Goal: Entertainment & Leisure: Consume media (video, audio)

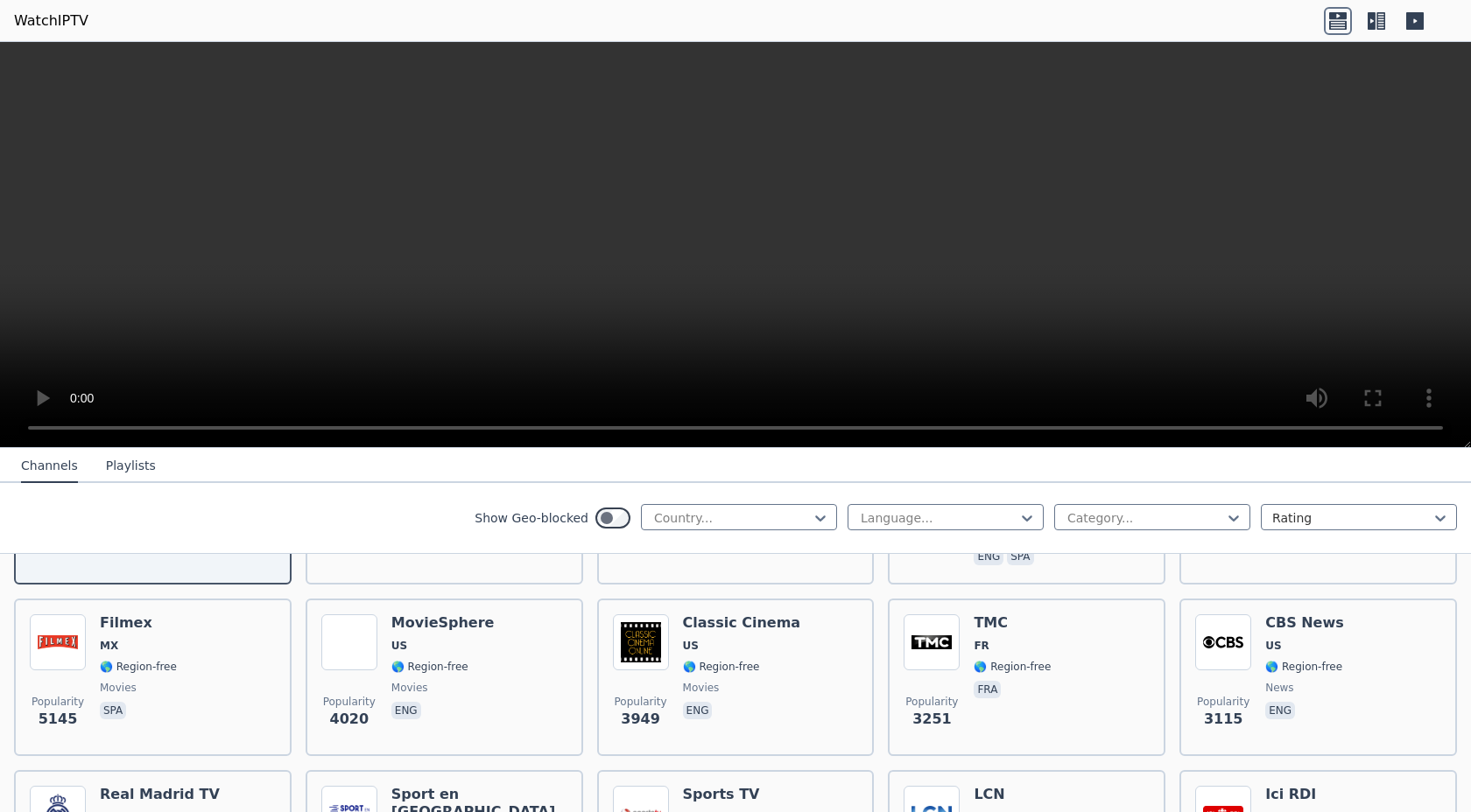
scroll to position [126, 0]
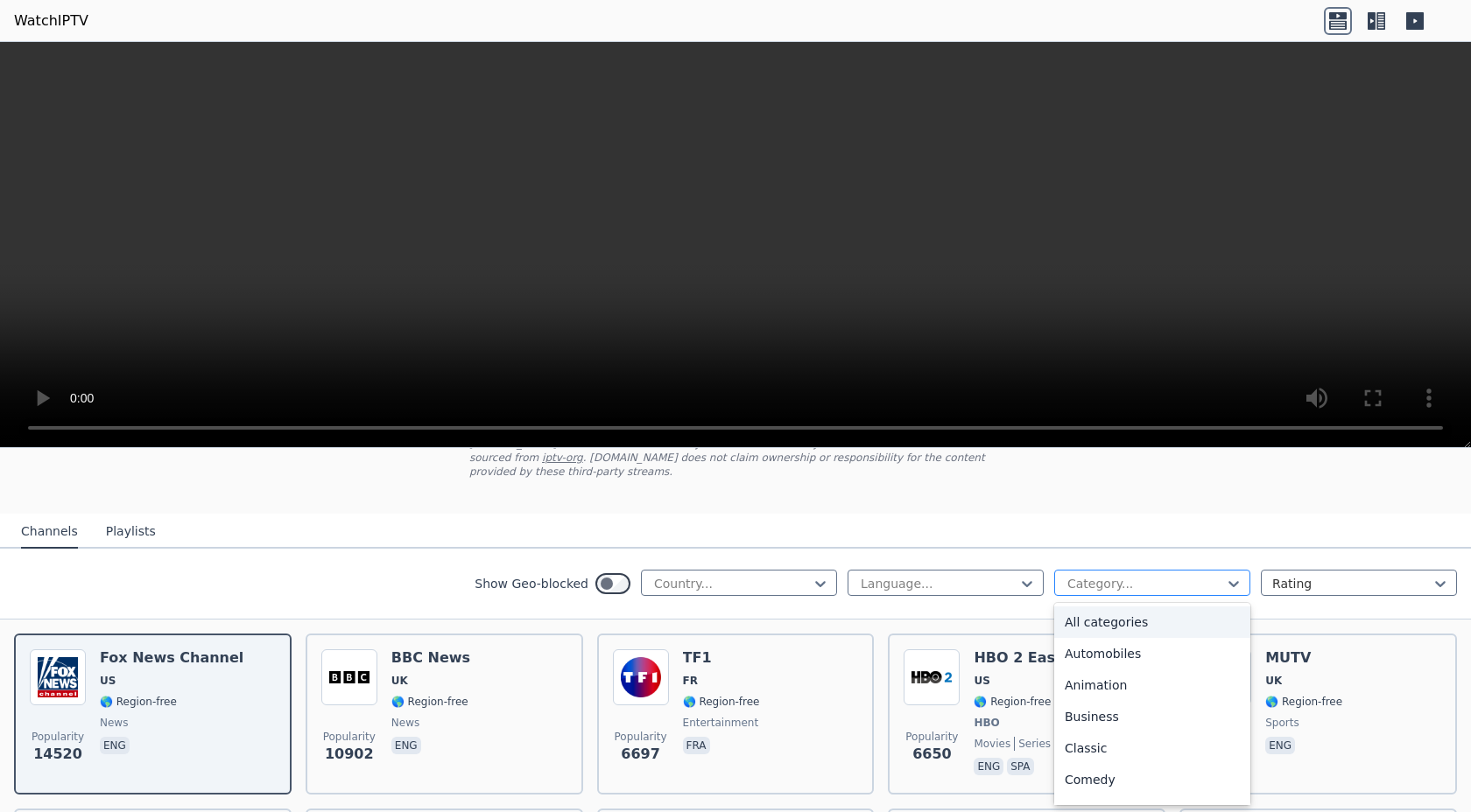
click at [1135, 580] on div at bounding box center [1144, 584] width 159 height 18
type input "**"
click at [1129, 622] on div "Sports" at bounding box center [1151, 622] width 196 height 32
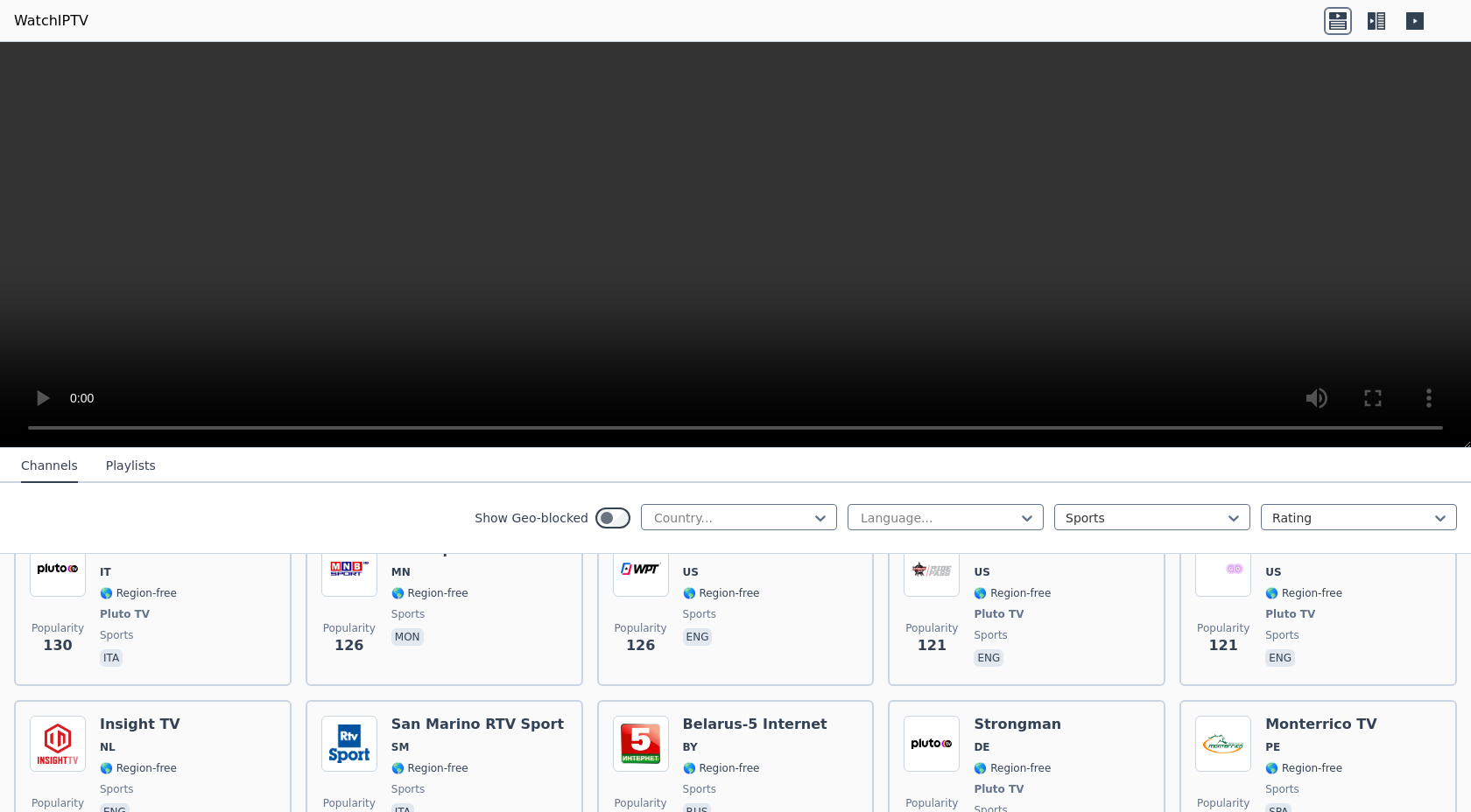
scroll to position [3008, 0]
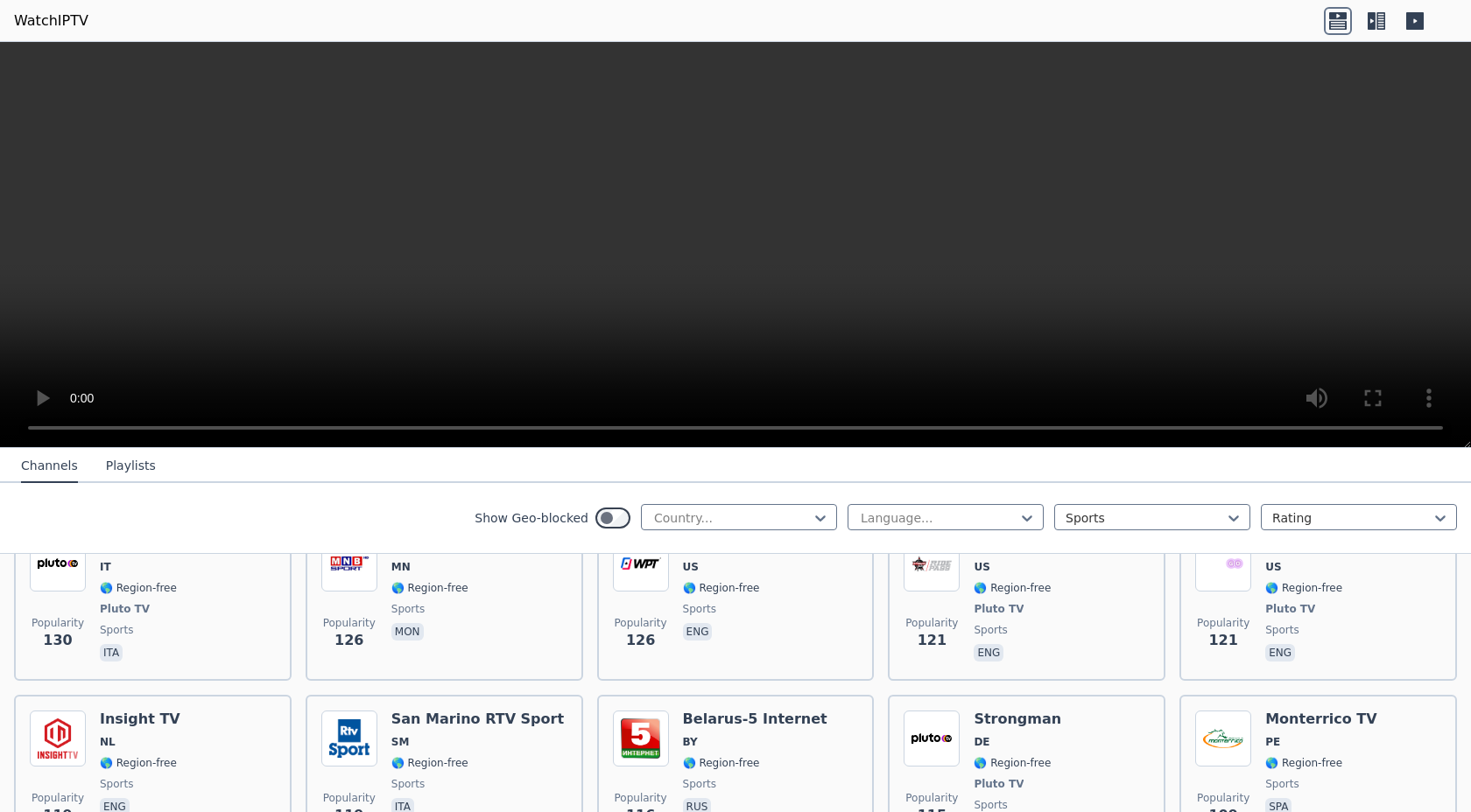
click at [119, 469] on button "Playlists" at bounding box center [131, 466] width 50 height 33
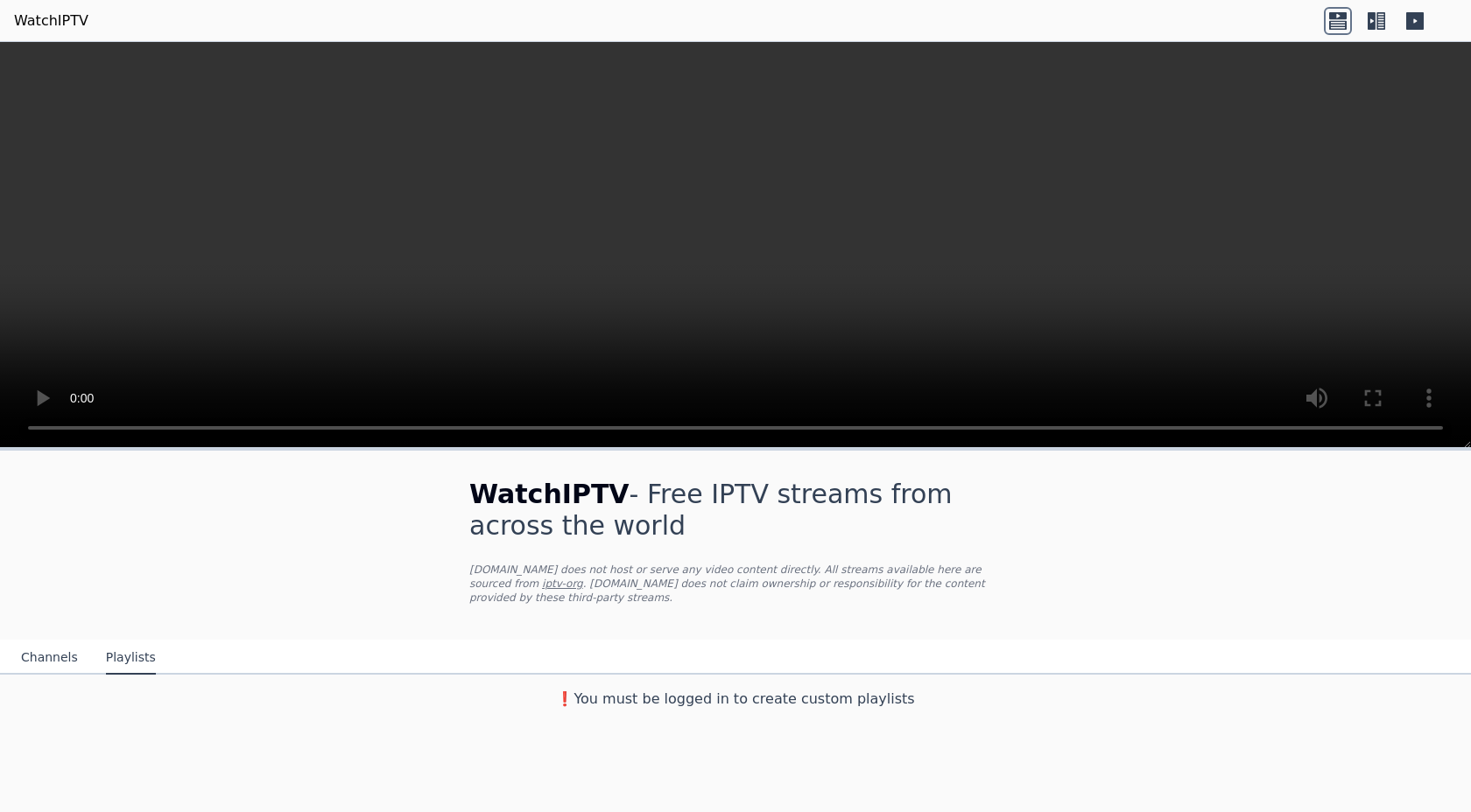
scroll to position [0, 0]
click at [52, 656] on button "Channels" at bounding box center [49, 658] width 57 height 33
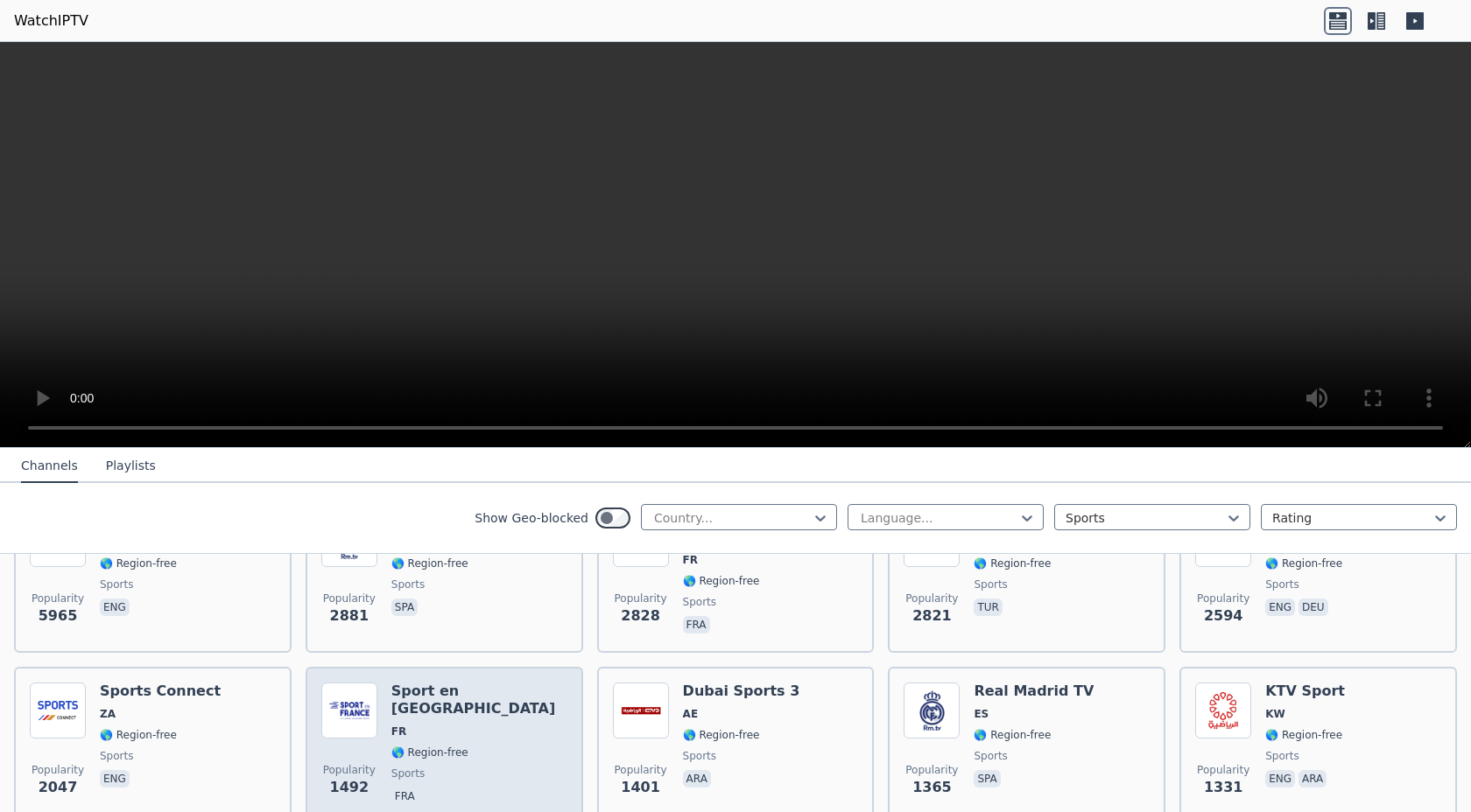
scroll to position [300, 0]
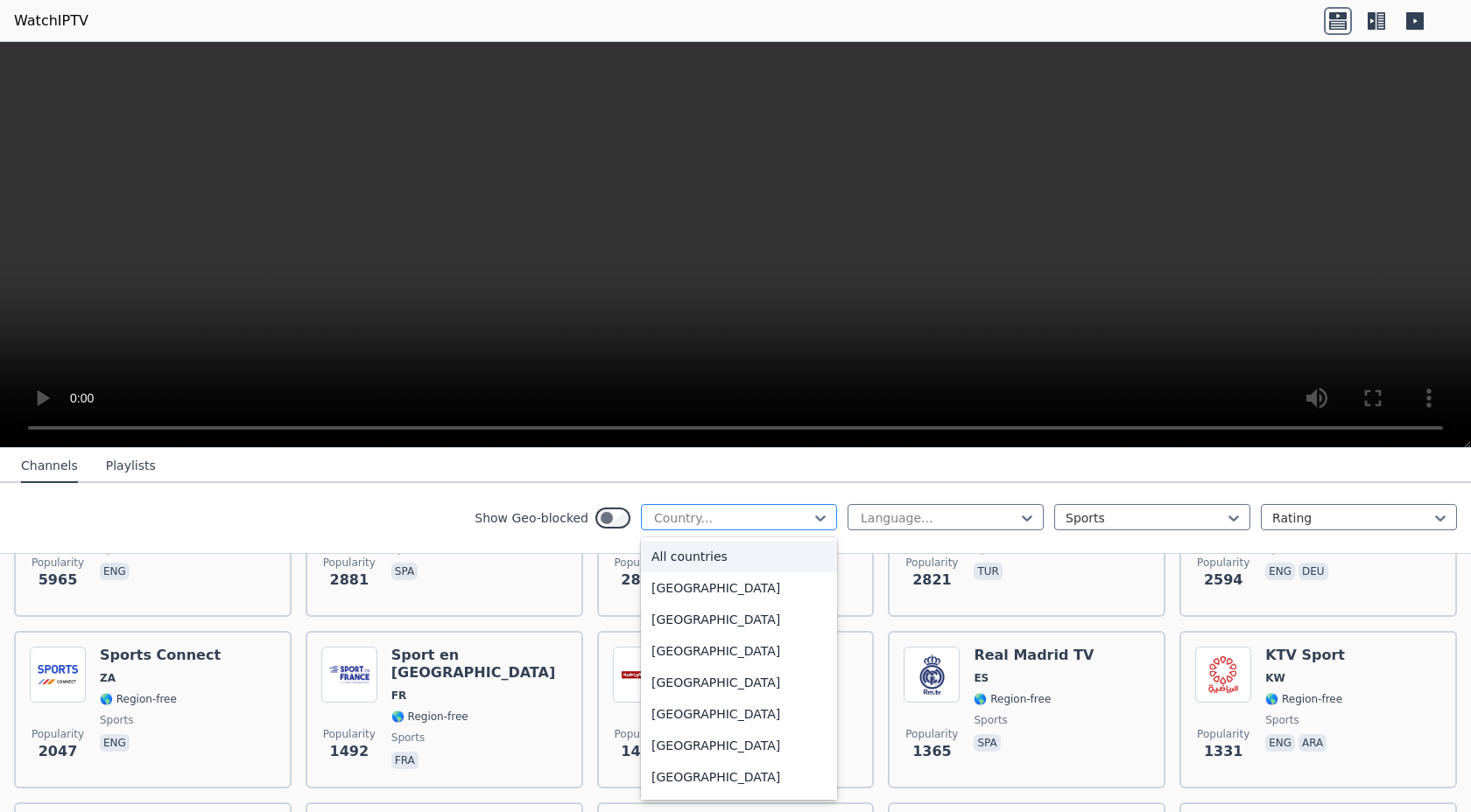
click at [713, 509] on div at bounding box center [732, 518] width 159 height 18
type input "***"
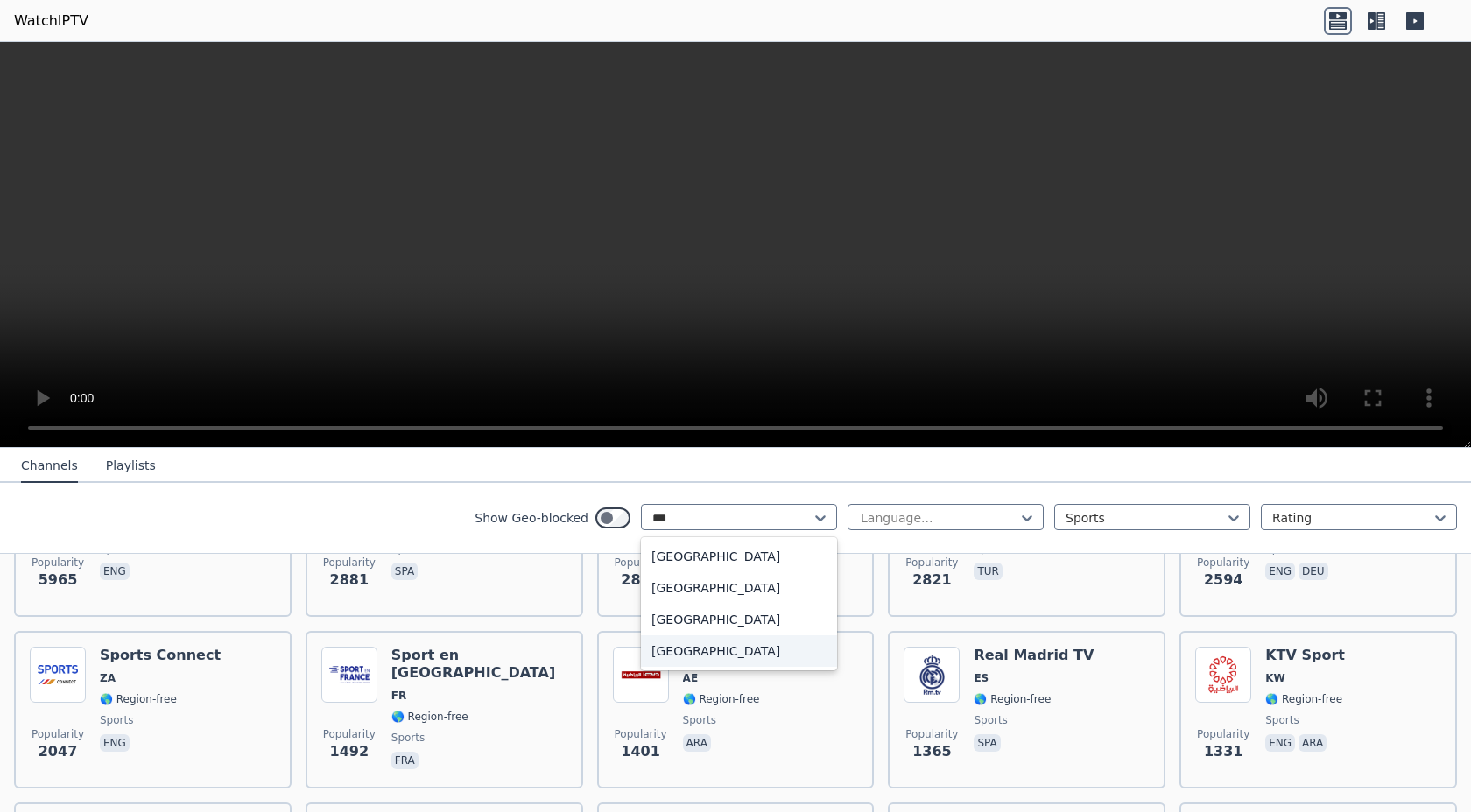
click at [726, 653] on div "[GEOGRAPHIC_DATA]" at bounding box center [739, 651] width 196 height 32
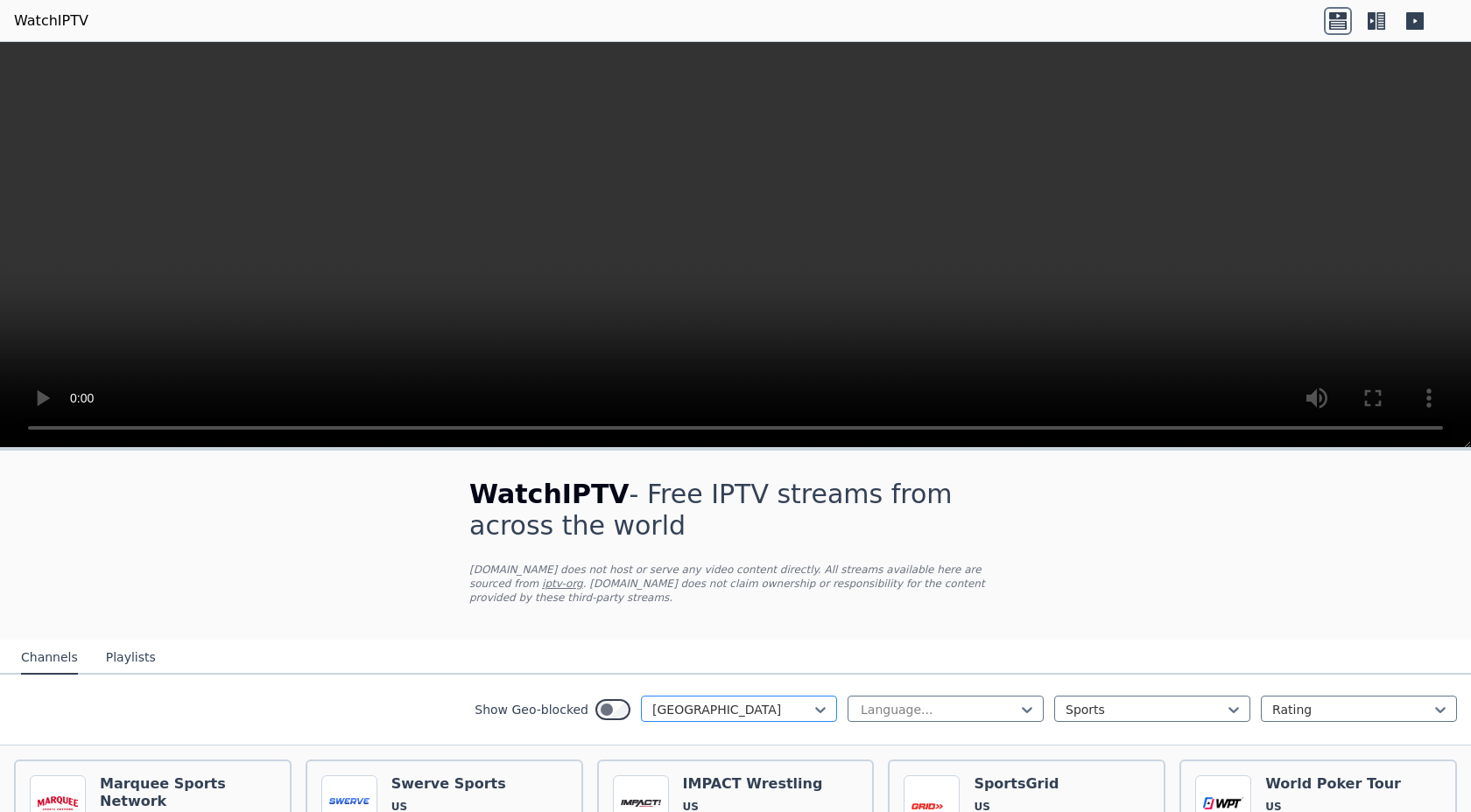
click at [768, 702] on div at bounding box center [732, 709] width 159 height 18
click at [701, 755] on div "[GEOGRAPHIC_DATA]" at bounding box center [739, 762] width 196 height 32
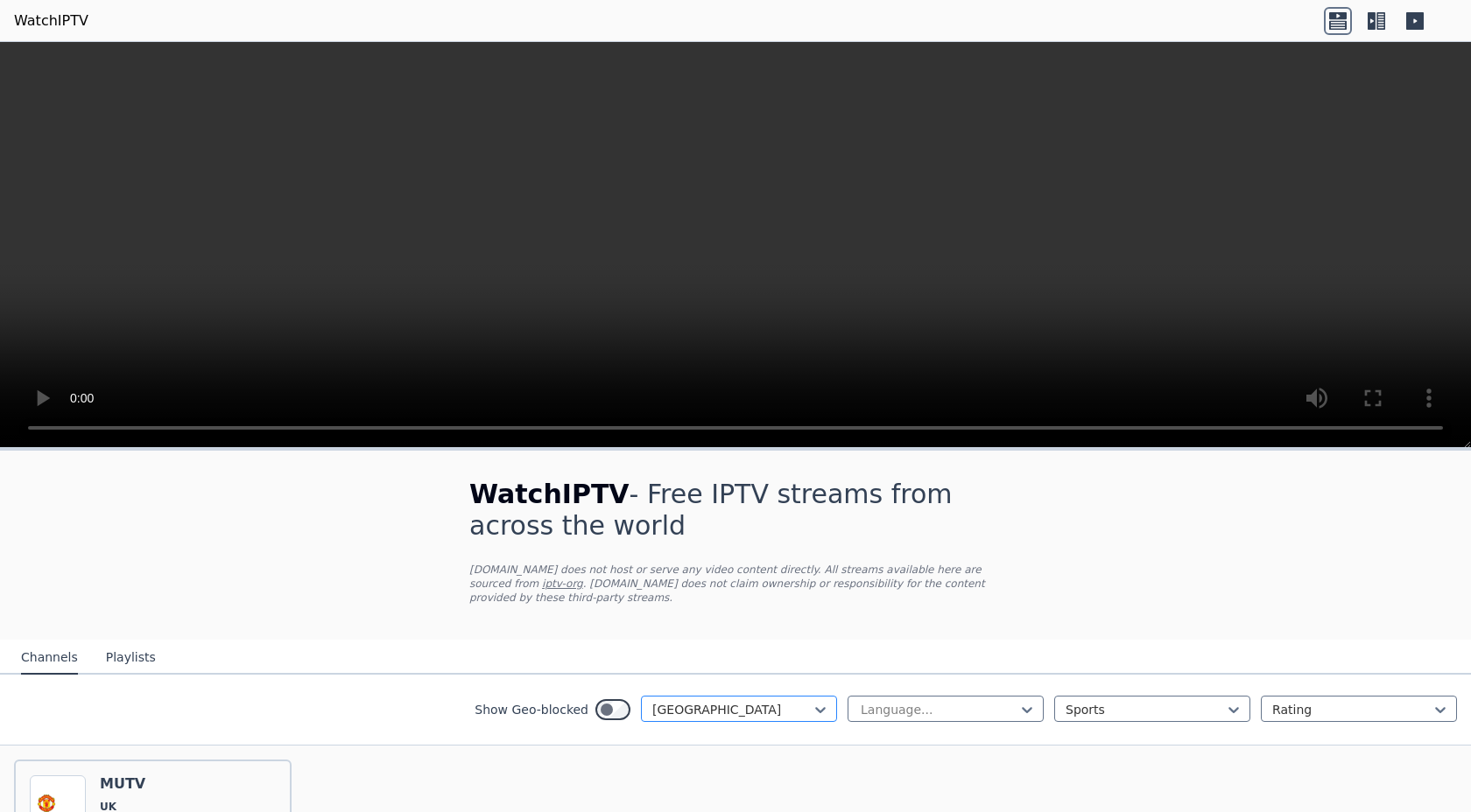
scroll to position [178, 0]
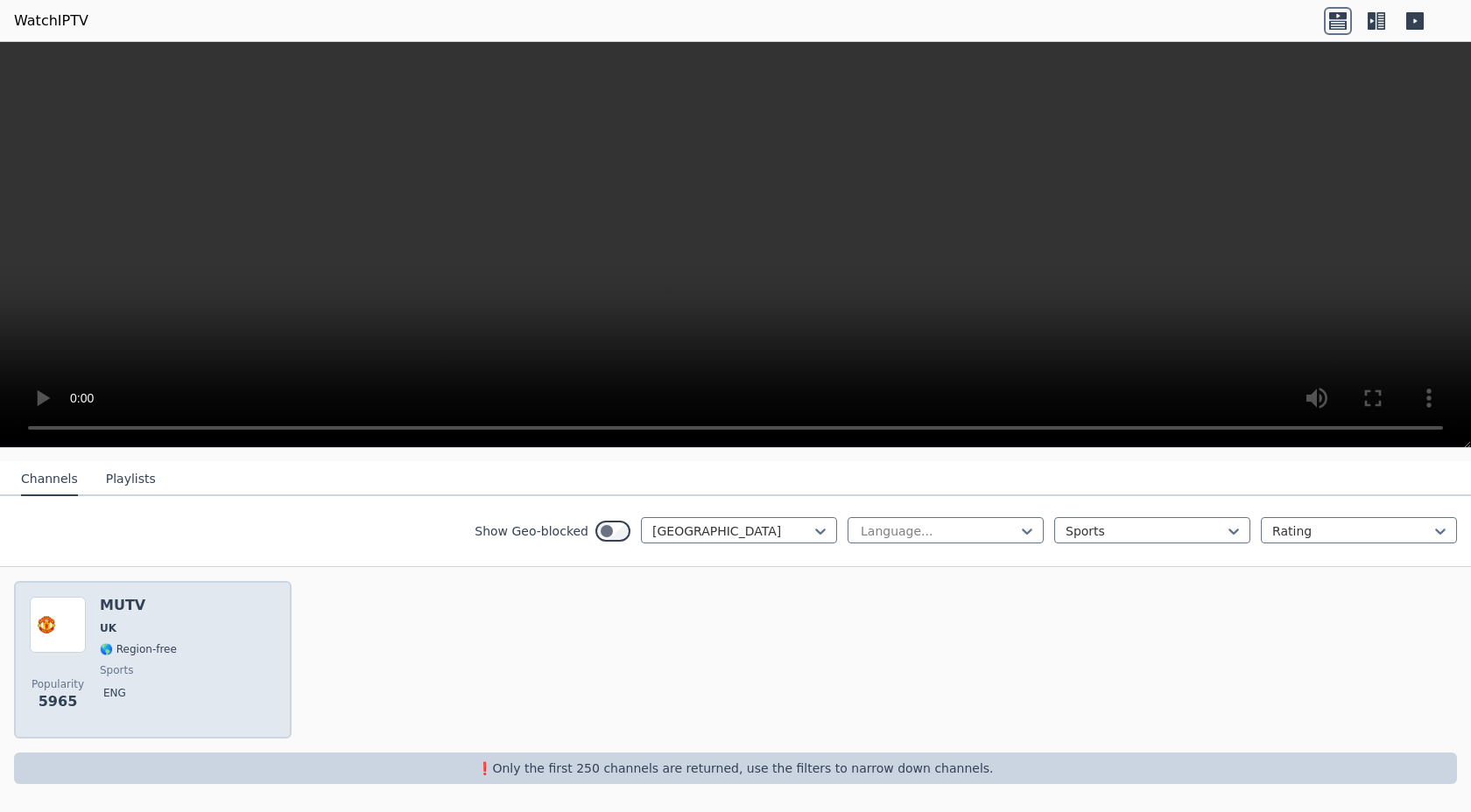
click at [232, 680] on div "Popularity 5965 MUTV [GEOGRAPHIC_DATA] 🌎 Region-free sports eng" at bounding box center [153, 660] width 246 height 126
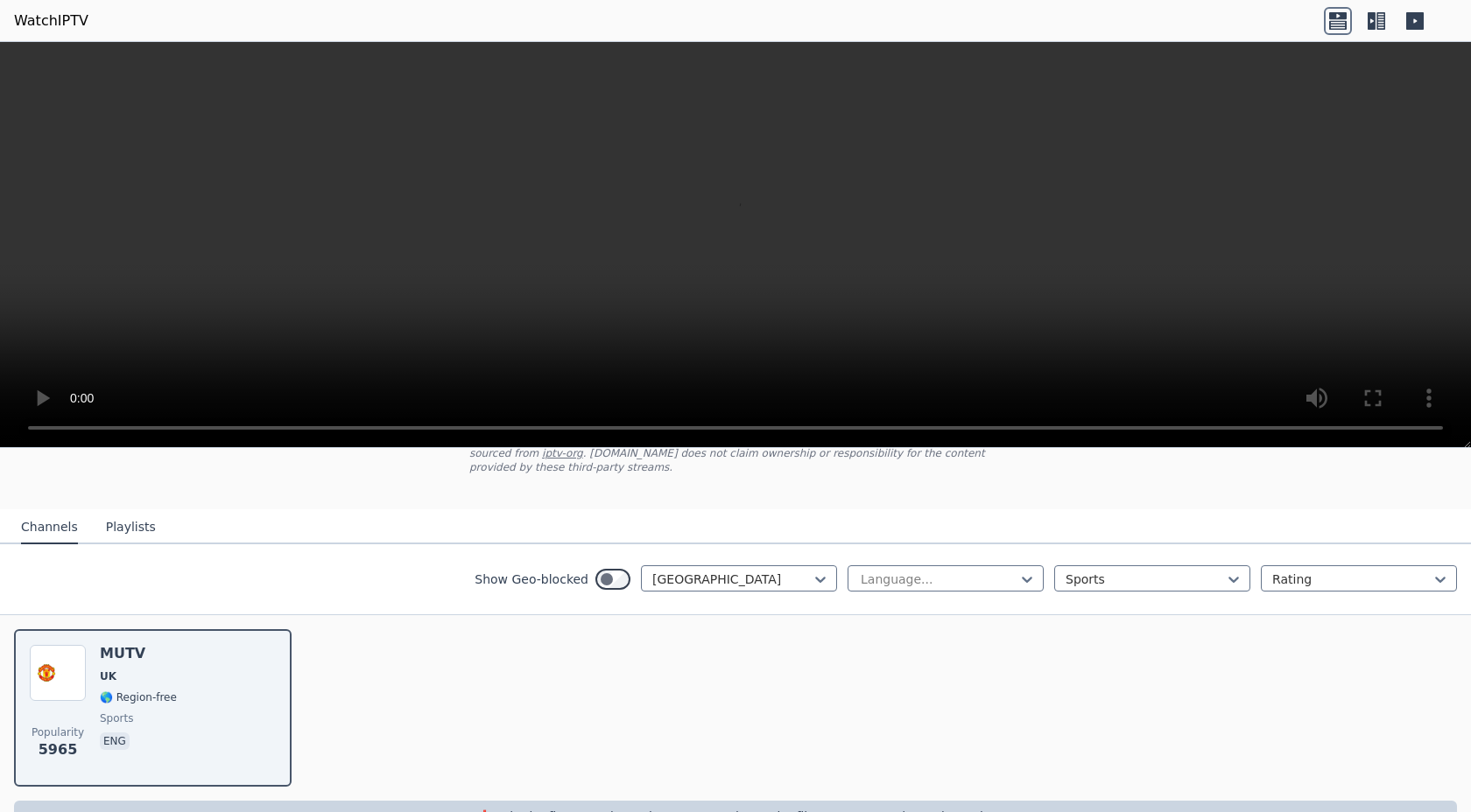
scroll to position [104, 0]
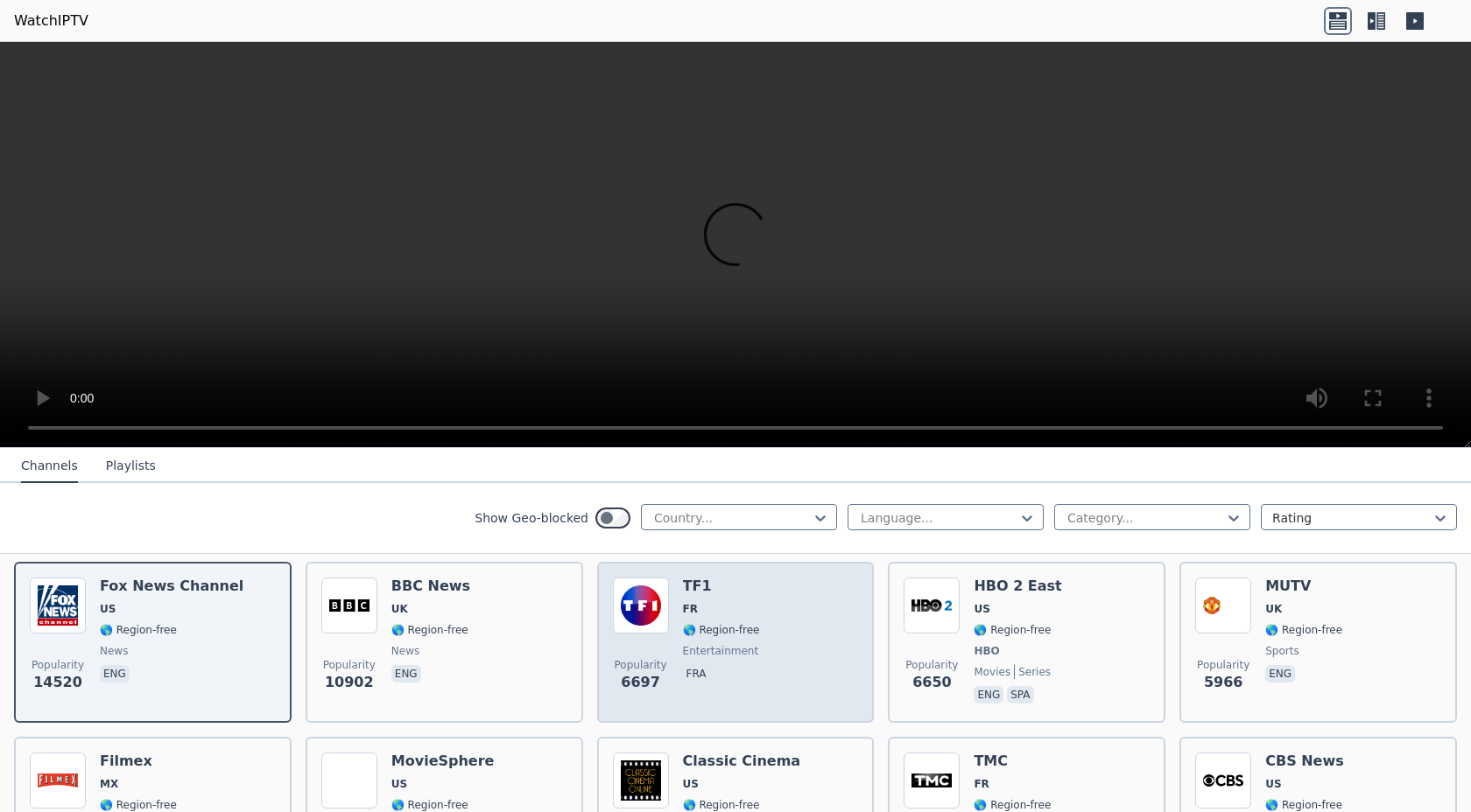
scroll to position [219, 0]
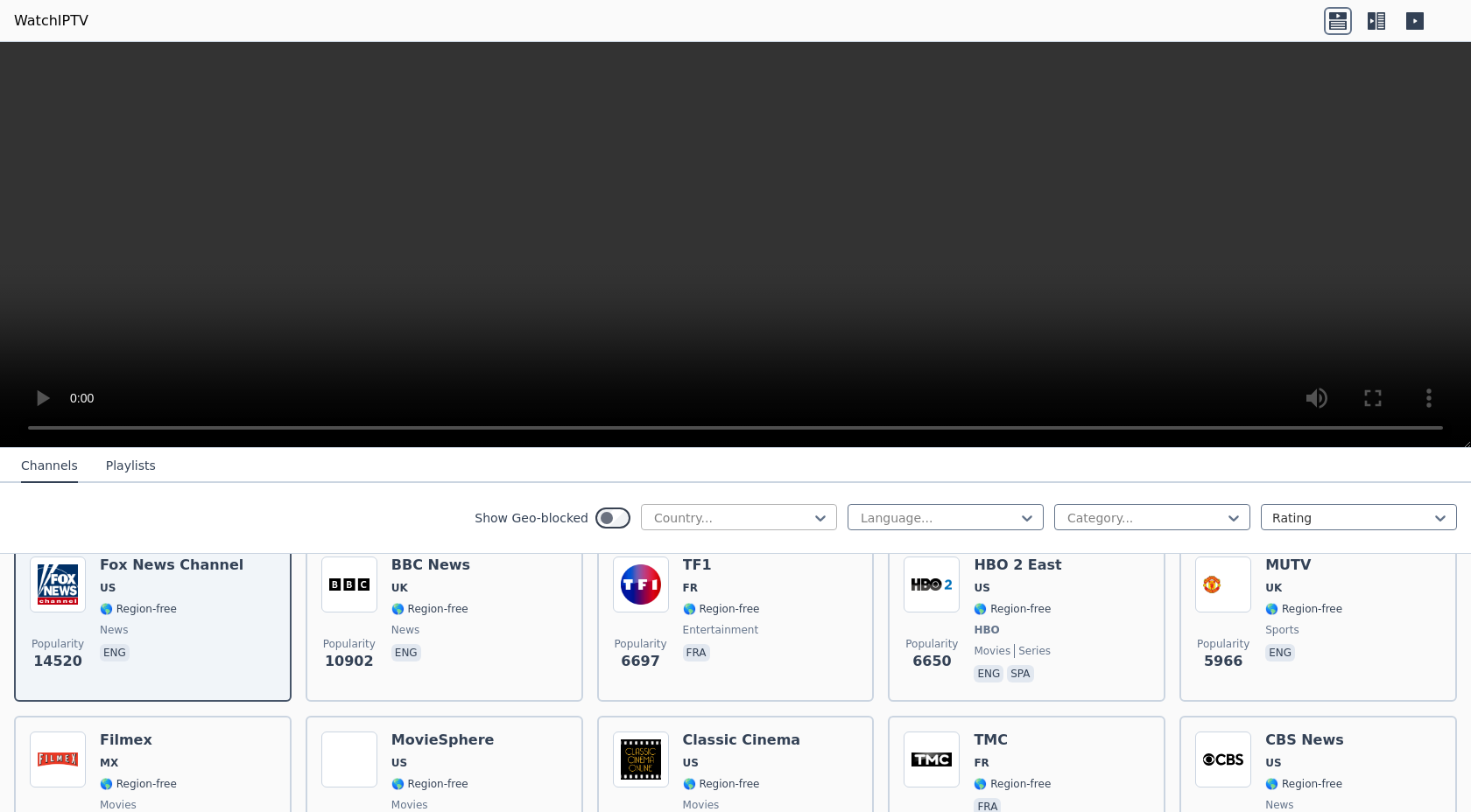
click at [772, 515] on div at bounding box center [732, 518] width 159 height 18
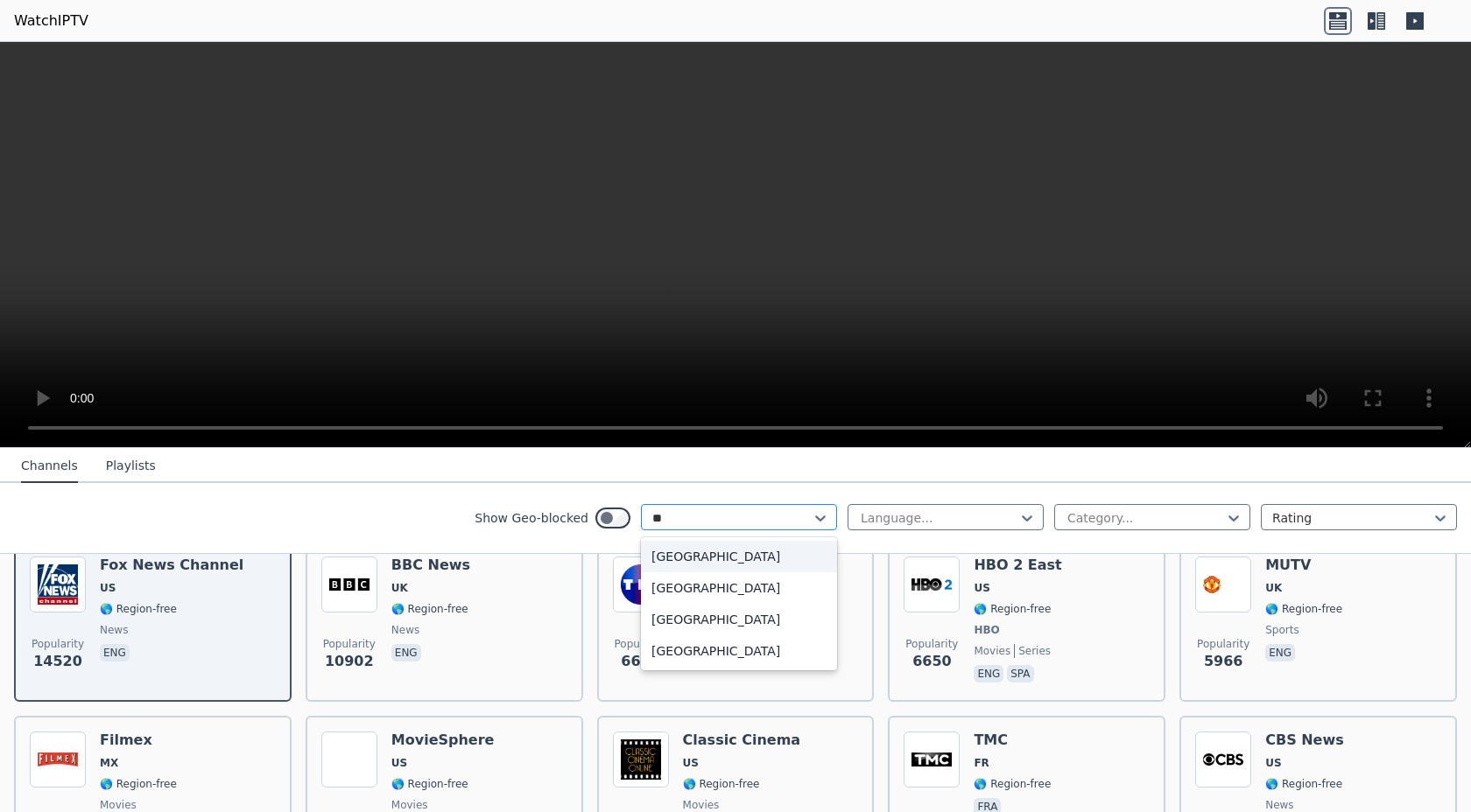
type input "***"
click at [689, 557] on div "[GEOGRAPHIC_DATA]" at bounding box center [739, 557] width 196 height 32
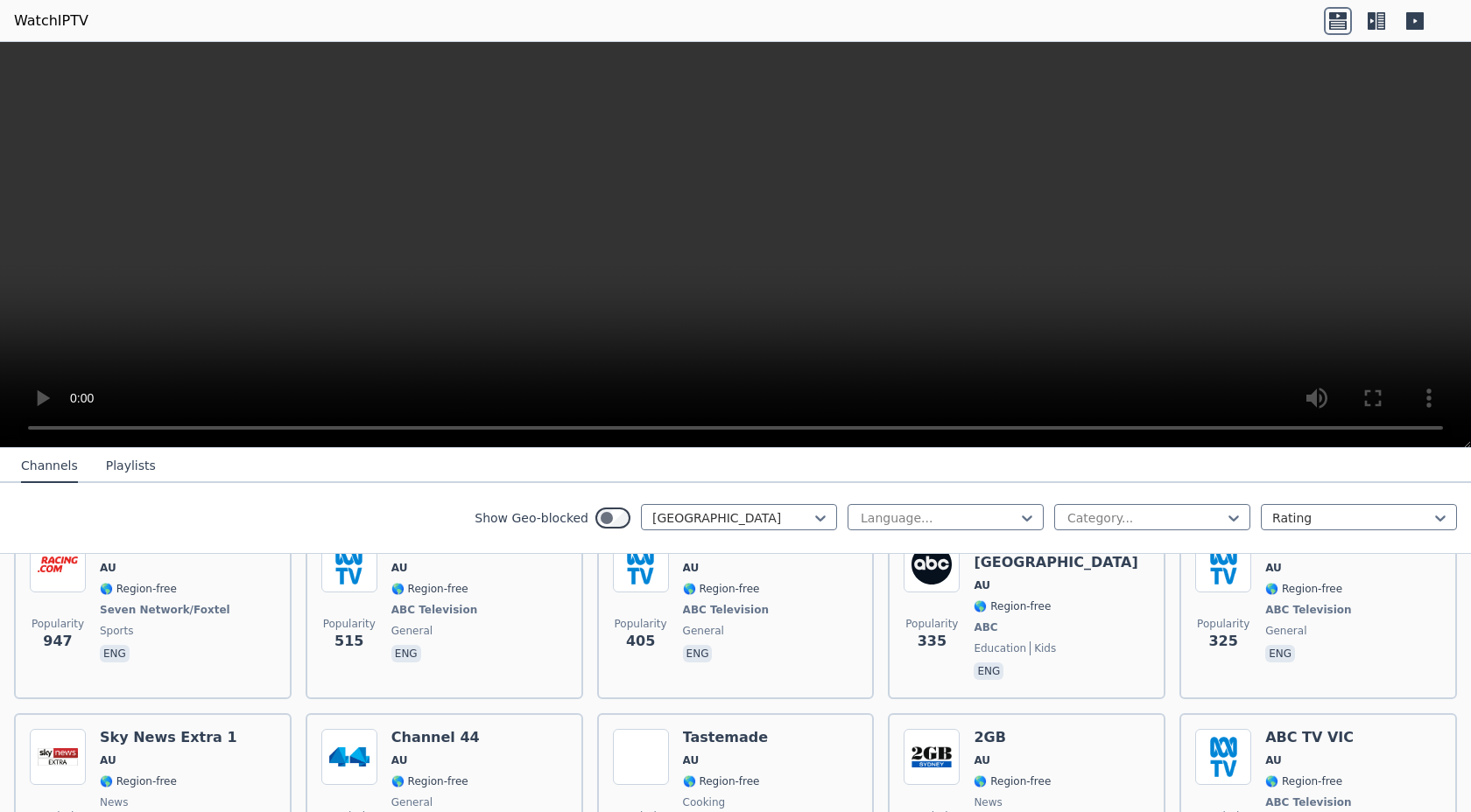
scroll to position [219, 0]
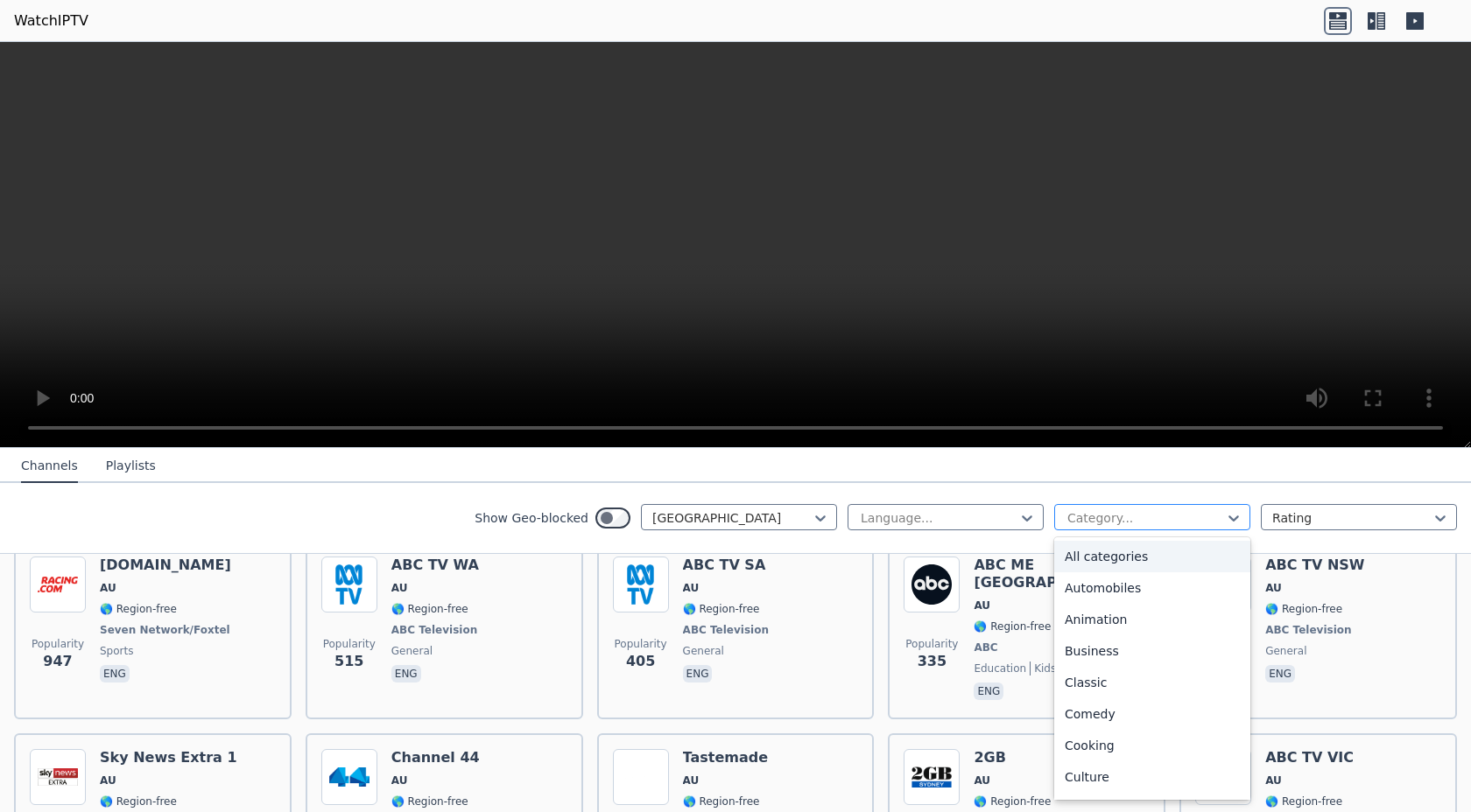
click at [1100, 509] on div at bounding box center [1144, 518] width 159 height 18
click at [838, 467] on nav "Channels Playlists" at bounding box center [735, 465] width 1471 height 35
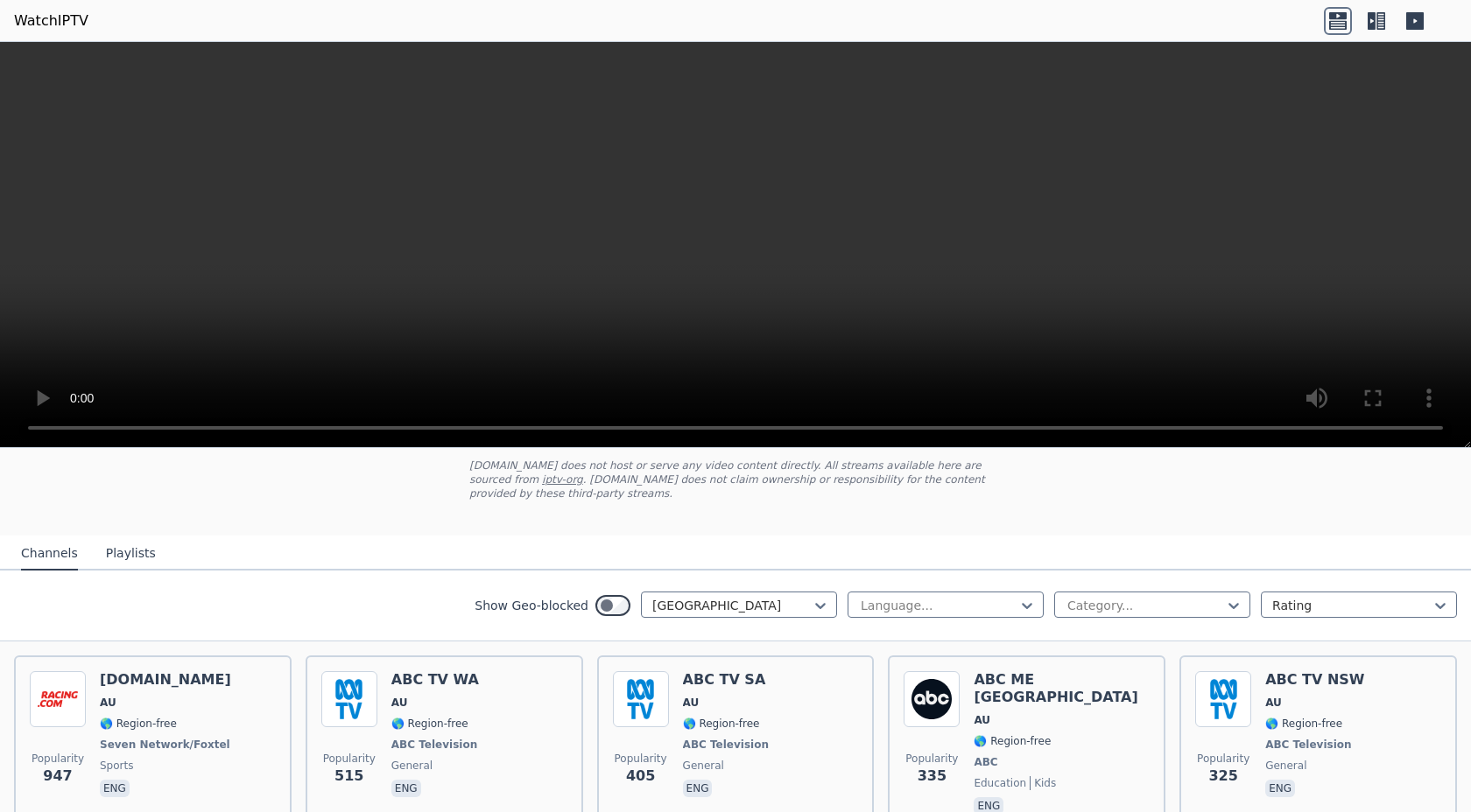
scroll to position [61, 0]
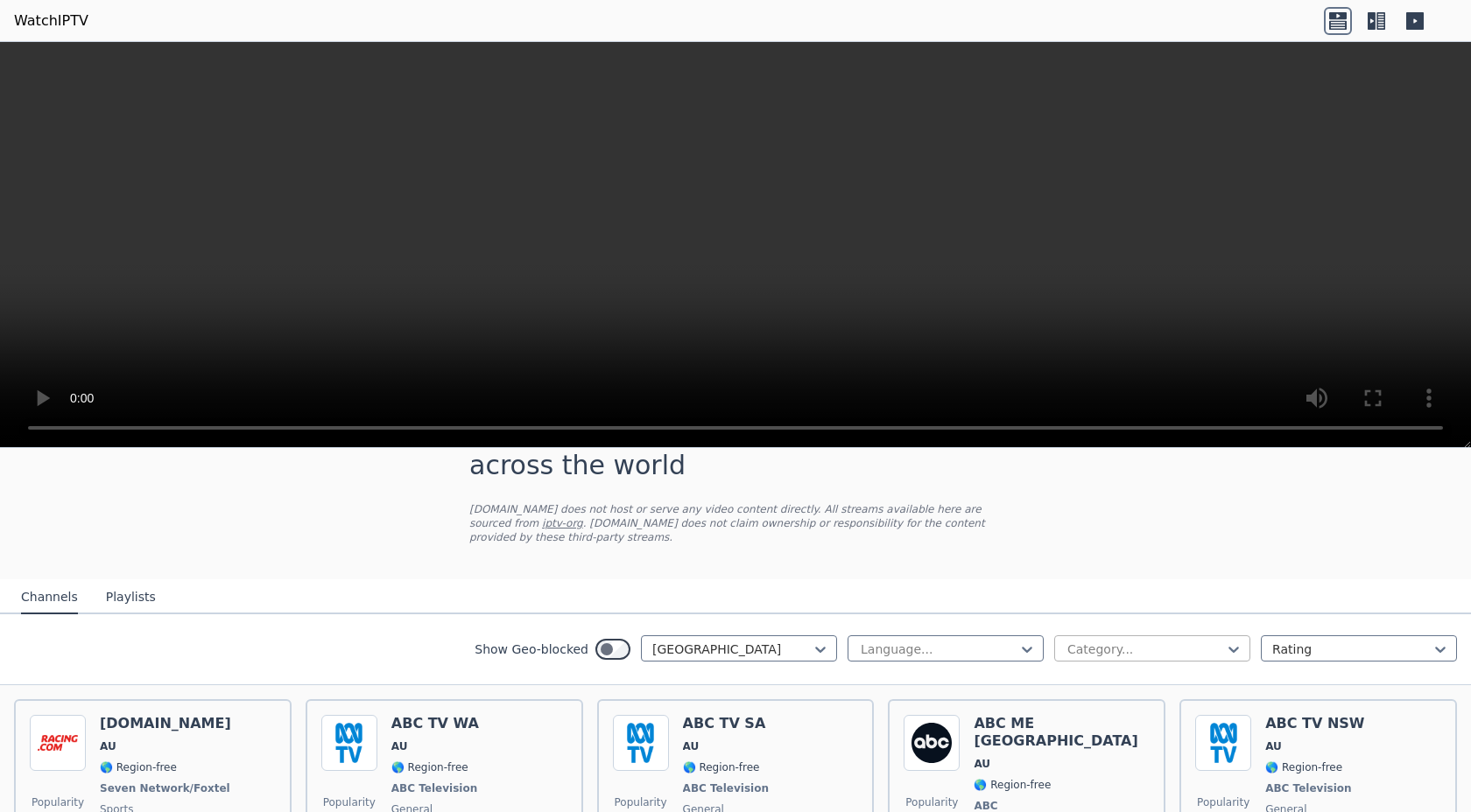
click at [1109, 647] on div at bounding box center [1144, 650] width 159 height 18
type input "*****"
click at [1122, 679] on div "Sports" at bounding box center [1151, 688] width 196 height 32
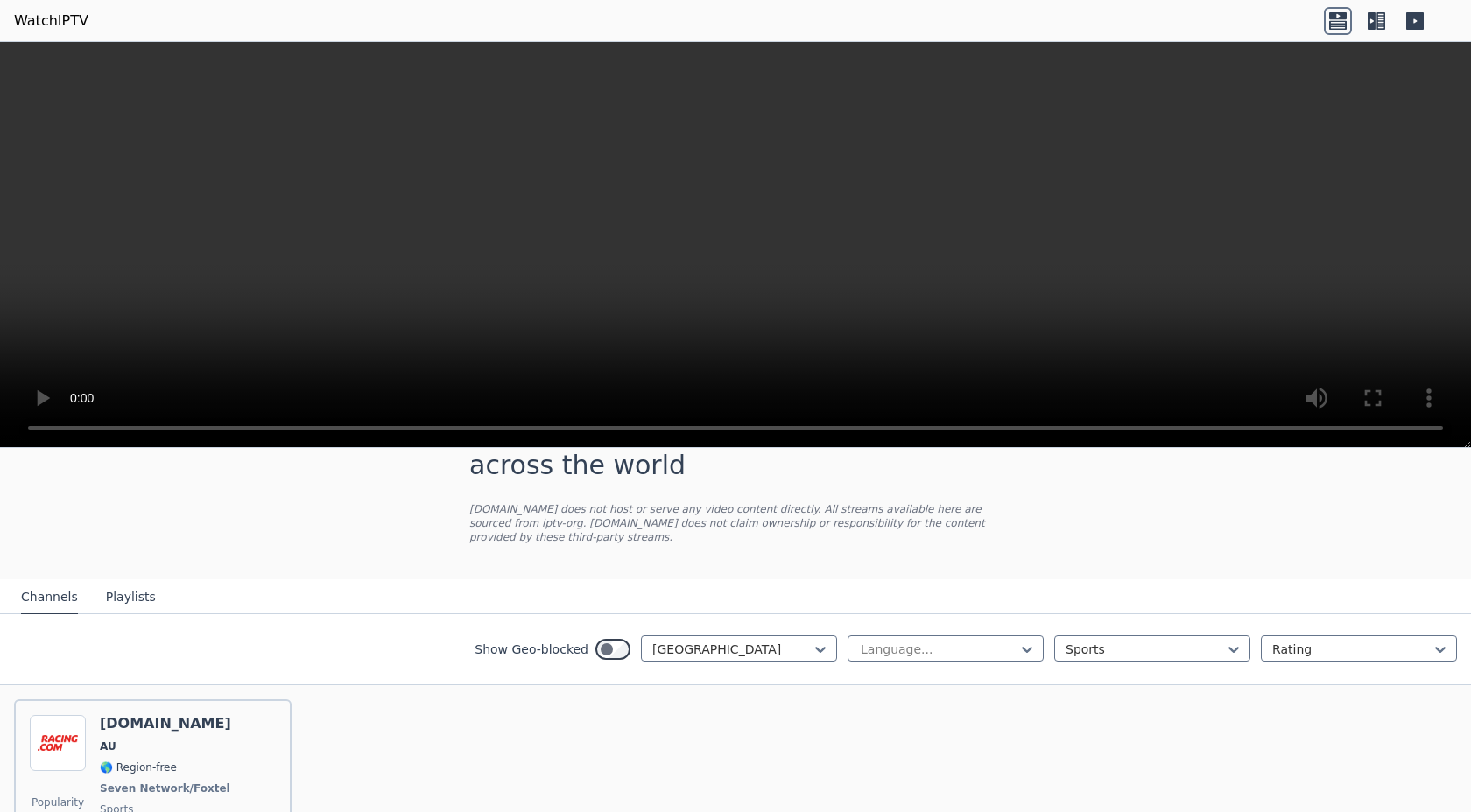
scroll to position [182, 0]
